Goal: Obtain resource: Download file/media

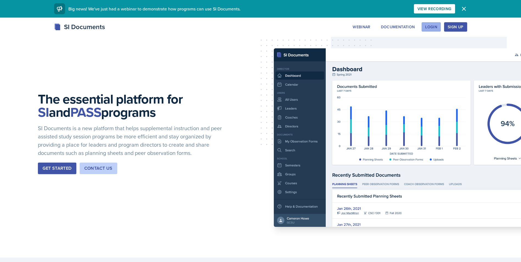
click at [435, 31] on button "Login" at bounding box center [431, 26] width 19 height 9
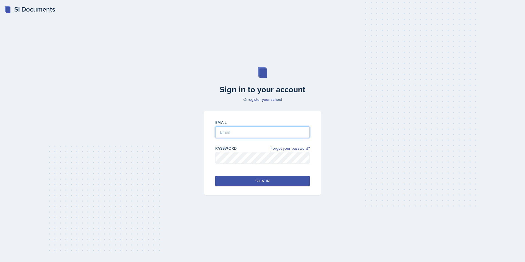
type input "[PERSON_NAME][EMAIL_ADDRESS][DOMAIN_NAME]"
click at [273, 181] on button "Sign in" at bounding box center [262, 181] width 94 height 10
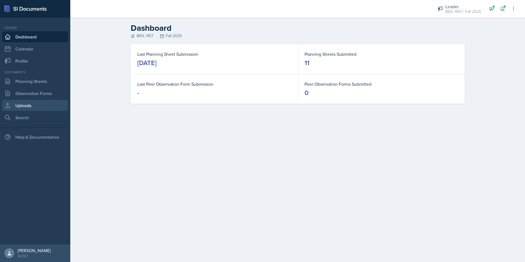
click at [29, 104] on link "Uploads" at bounding box center [35, 105] width 66 height 11
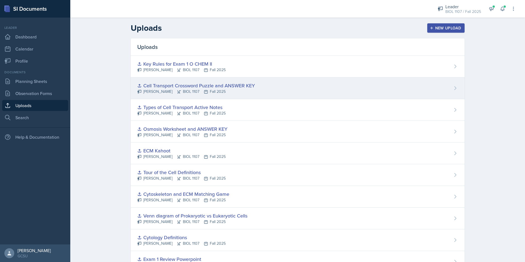
click at [316, 87] on div "Cell Transport Crossword Puzzle and ANSWER KEY [PERSON_NAME] BIOL 1107 Fall 2025" at bounding box center [298, 88] width 334 height 22
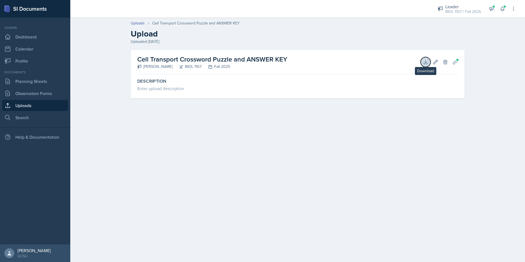
click at [426, 63] on icon at bounding box center [425, 61] width 5 height 5
click at [27, 104] on link "Uploads" at bounding box center [35, 105] width 66 height 11
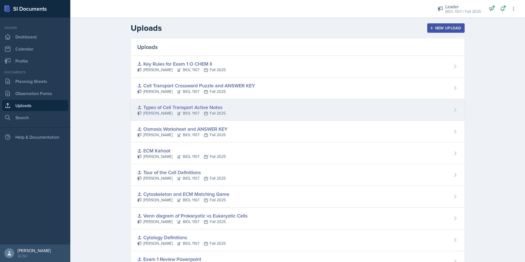
click at [247, 112] on div "Types of Cell Transport Active Notes [PERSON_NAME] BIOL 1107 Fall 2025" at bounding box center [298, 110] width 334 height 22
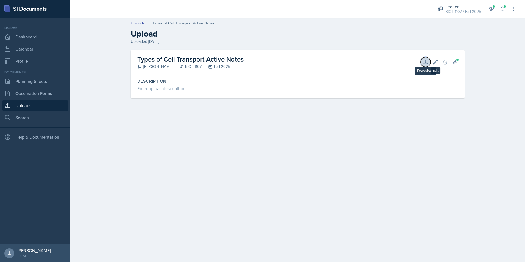
click at [423, 64] on icon at bounding box center [425, 61] width 5 height 5
